Goal: Task Accomplishment & Management: Manage account settings

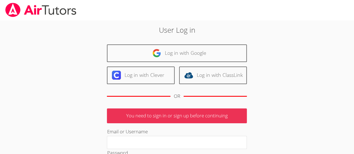
type input "[PERSON_NAME][EMAIL_ADDRESS][DOMAIN_NAME]"
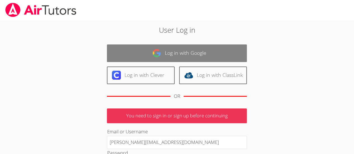
click at [184, 56] on link "Log in with Google" at bounding box center [177, 54] width 140 height 18
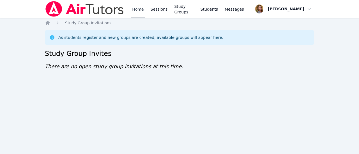
click at [137, 10] on link "Home" at bounding box center [138, 9] width 14 height 18
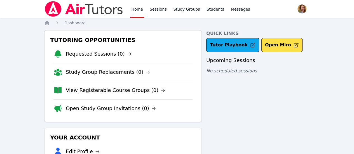
click at [296, 7] on span "button" at bounding box center [302, 9] width 12 height 12
click at [266, 32] on button "Logout" at bounding box center [280, 32] width 54 height 10
